Goal: Information Seeking & Learning: Learn about a topic

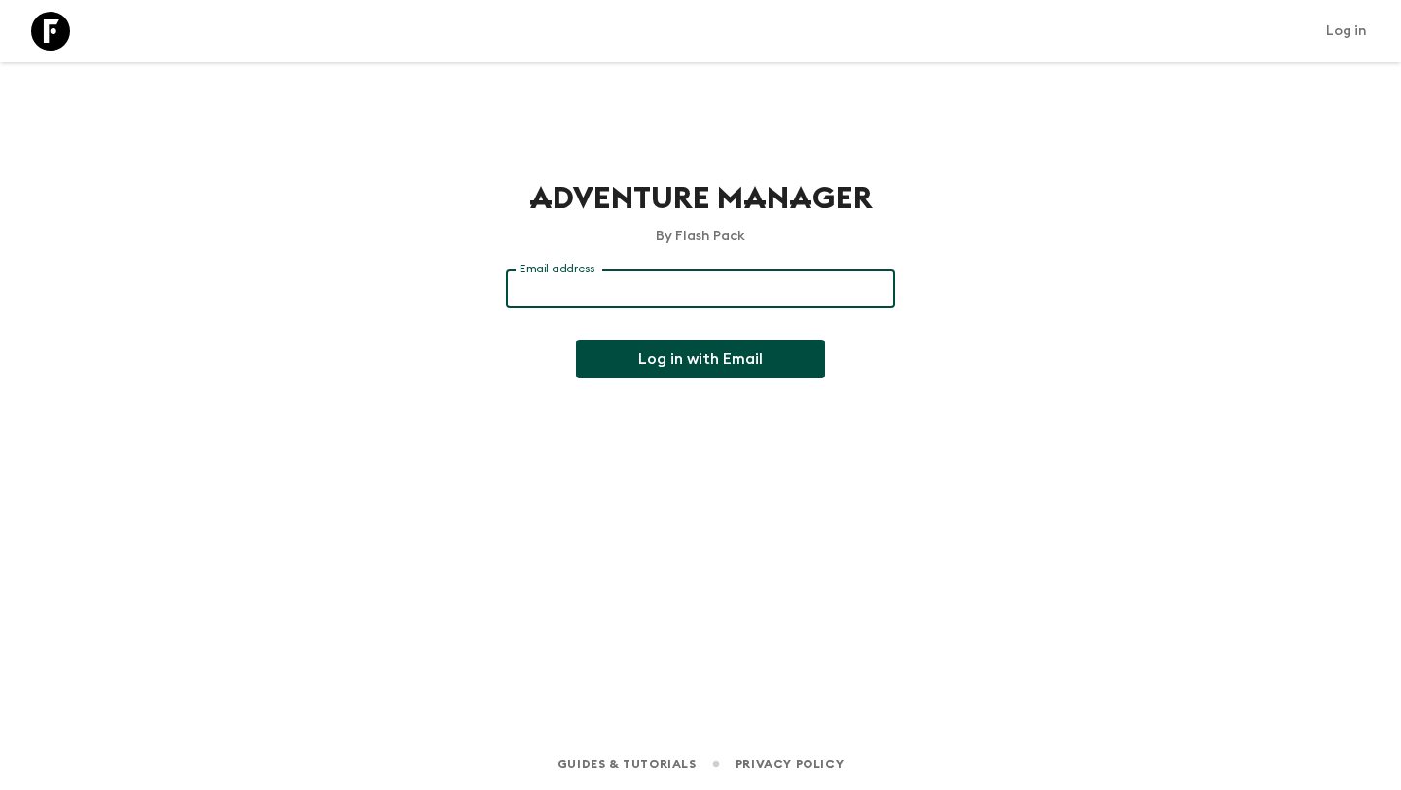
click at [662, 296] on input "Email address" at bounding box center [700, 289] width 389 height 39
type input "[EMAIL_ADDRESS][DOMAIN_NAME]"
click at [704, 361] on button "Log in with Email" at bounding box center [700, 359] width 249 height 39
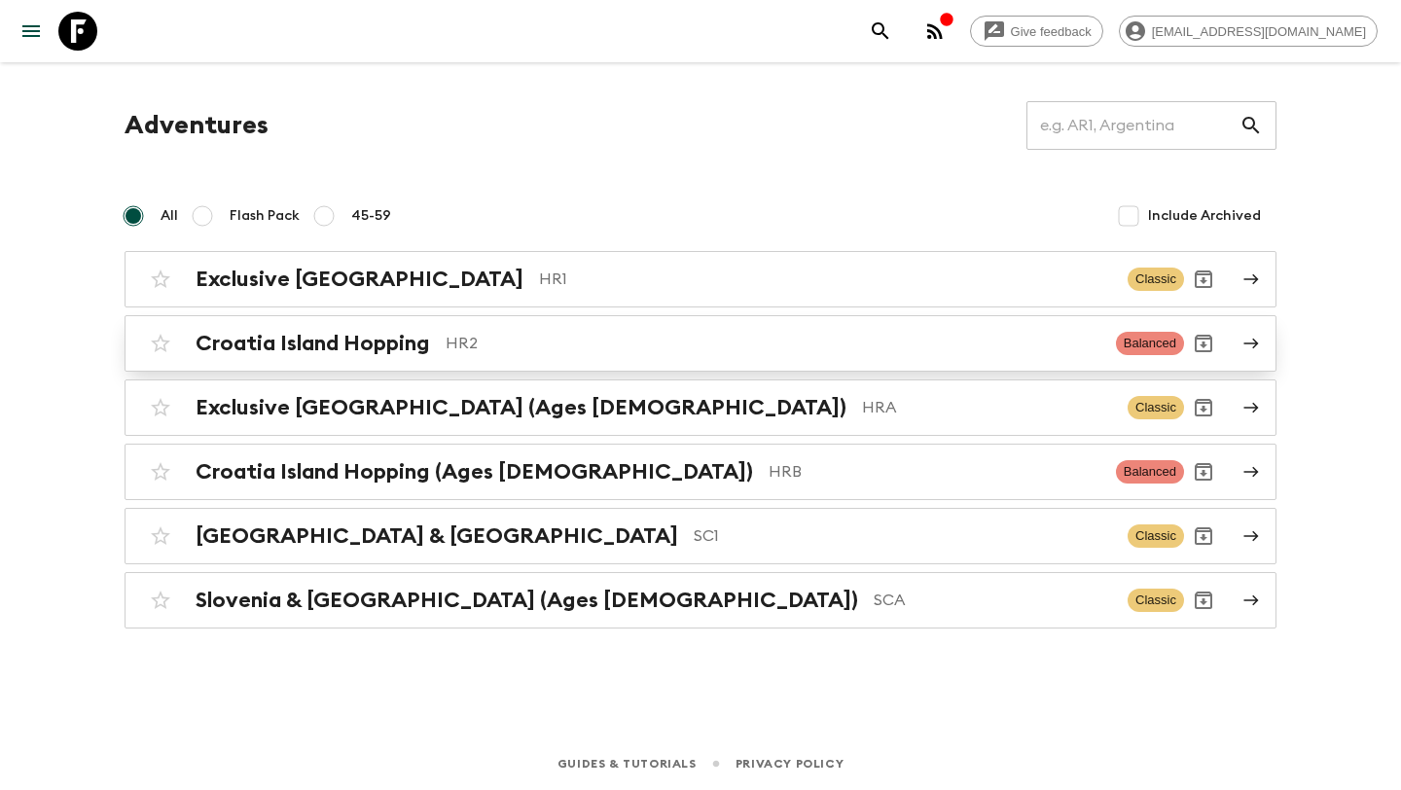
click at [321, 345] on h2 "Croatia Island Hopping" at bounding box center [313, 343] width 235 height 25
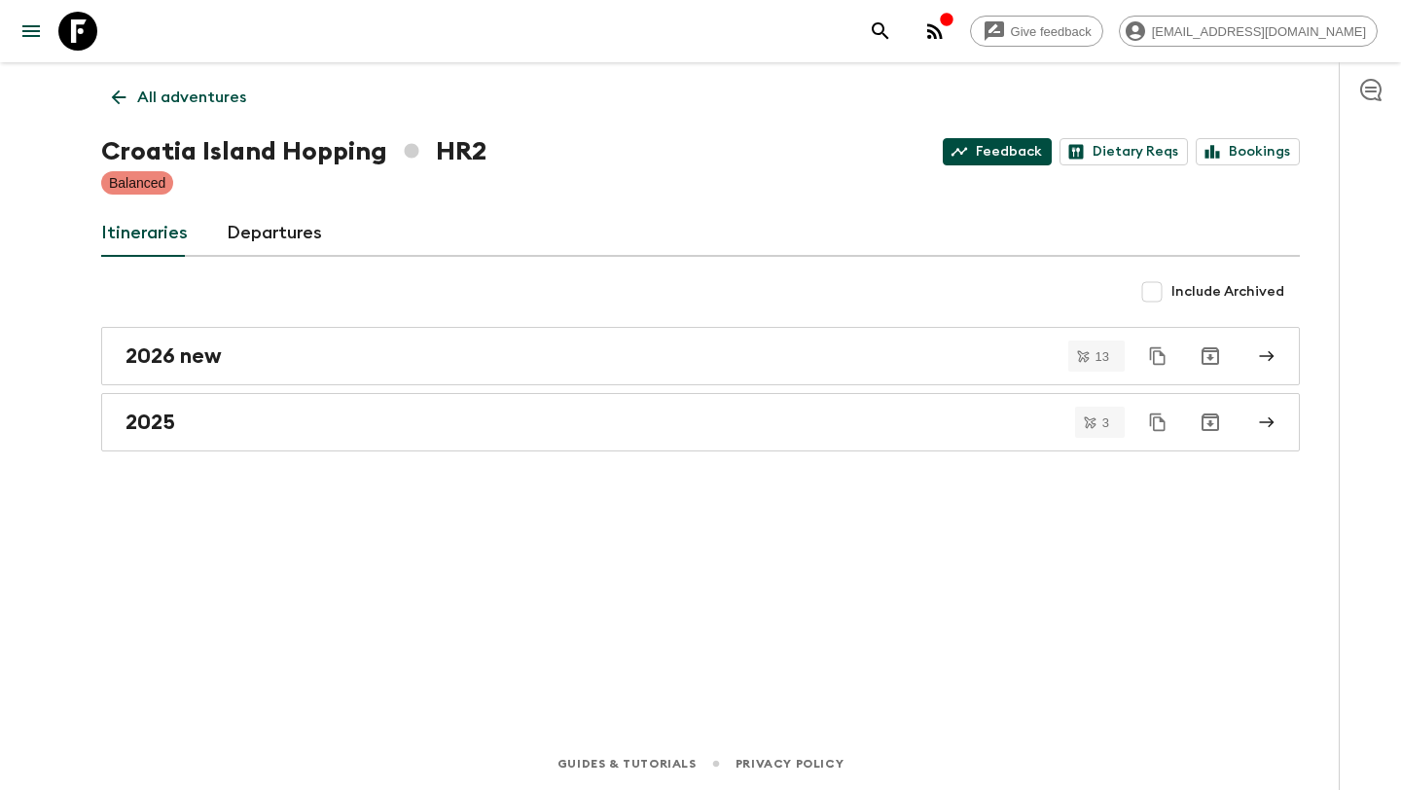
click at [1018, 163] on link "Feedback" at bounding box center [997, 151] width 109 height 27
